Goal: Information Seeking & Learning: Compare options

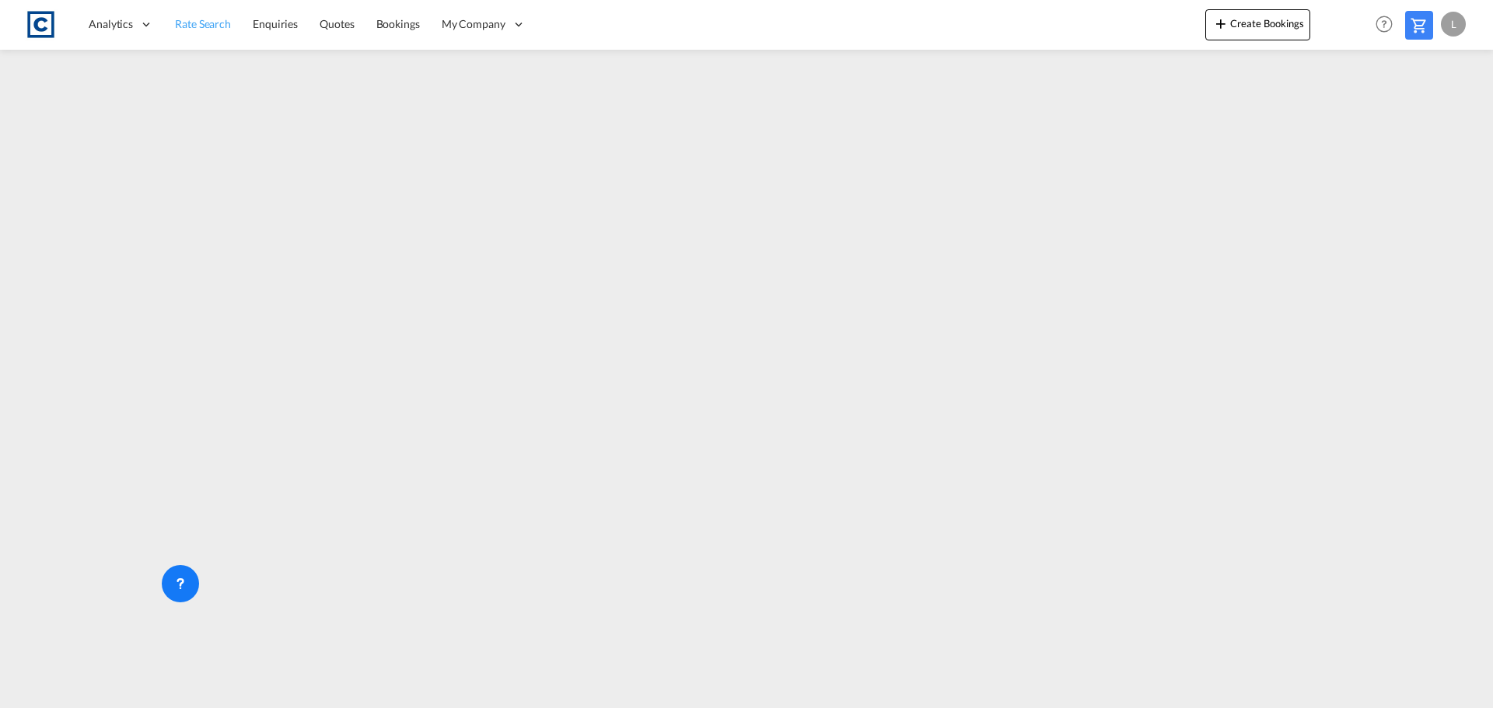
click at [180, 24] on span "Rate Search" at bounding box center [203, 23] width 56 height 13
